Goal: Task Accomplishment & Management: Use online tool/utility

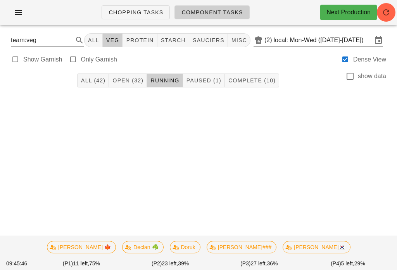
click at [211, 74] on button "Paused (1)" at bounding box center [204, 81] width 42 height 14
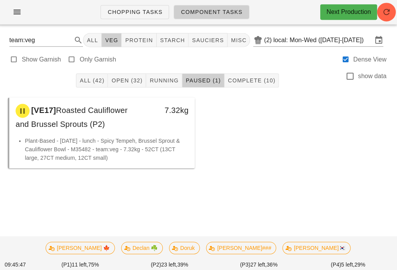
click at [131, 74] on button "Open (32)" at bounding box center [128, 81] width 38 height 14
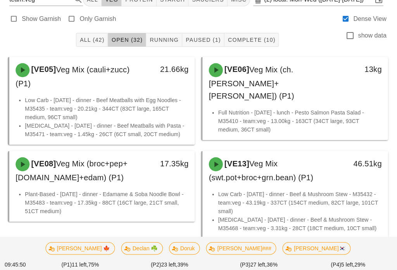
scroll to position [45, 0]
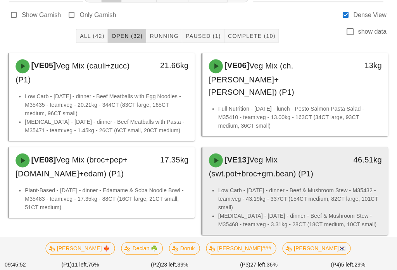
click at [299, 181] on div "[VE13] Veg Mix (swt.pot+broc+grn.bean) (P1)" at bounding box center [272, 166] width 136 height 36
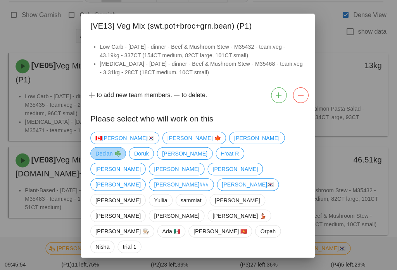
click at [122, 150] on span "Declan ☘️" at bounding box center [108, 153] width 25 height 12
click at [286, 270] on span "Confirm Start" at bounding box center [279, 273] width 51 height 6
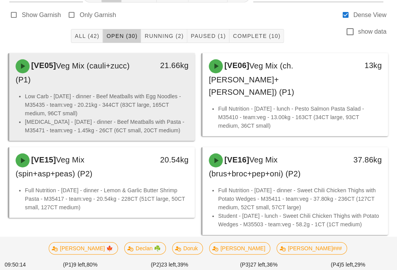
click at [112, 84] on div "[VE05] Veg Mix (cauli+zucc) (P1)" at bounding box center [80, 73] width 136 height 36
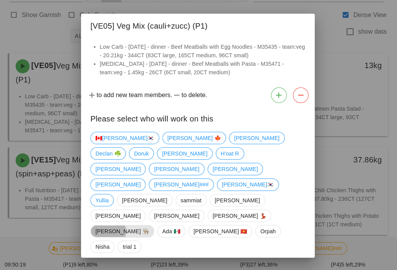
click at [147, 225] on span "[PERSON_NAME] 👨🏼‍🍳" at bounding box center [122, 231] width 53 height 12
click at [273, 266] on button "Confirm Start" at bounding box center [279, 273] width 57 height 14
